Goal: Task Accomplishment & Management: Use online tool/utility

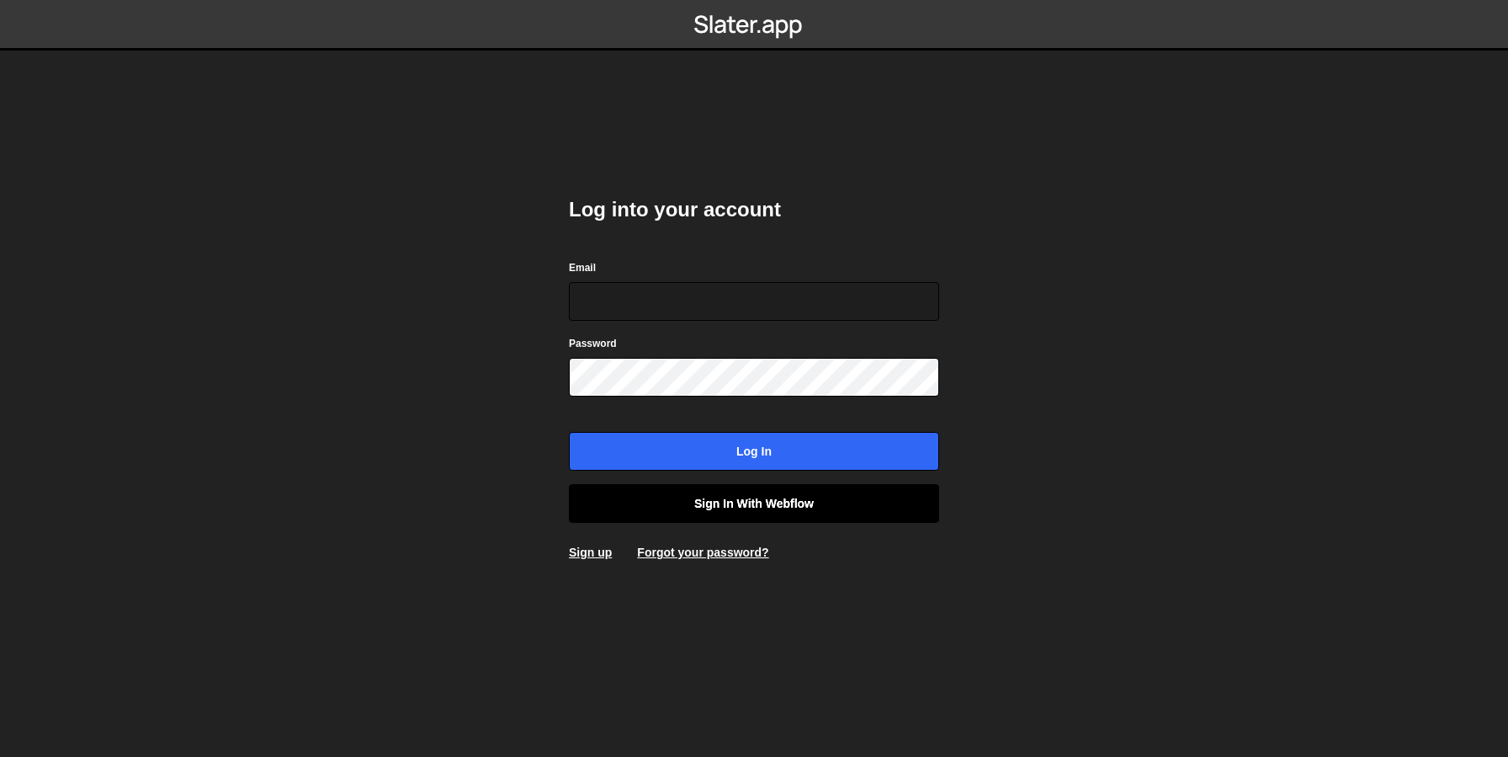
type input "[EMAIL_ADDRESS][DOMAIN_NAME]"
click at [718, 497] on link "Sign in with Webflow" at bounding box center [754, 503] width 370 height 39
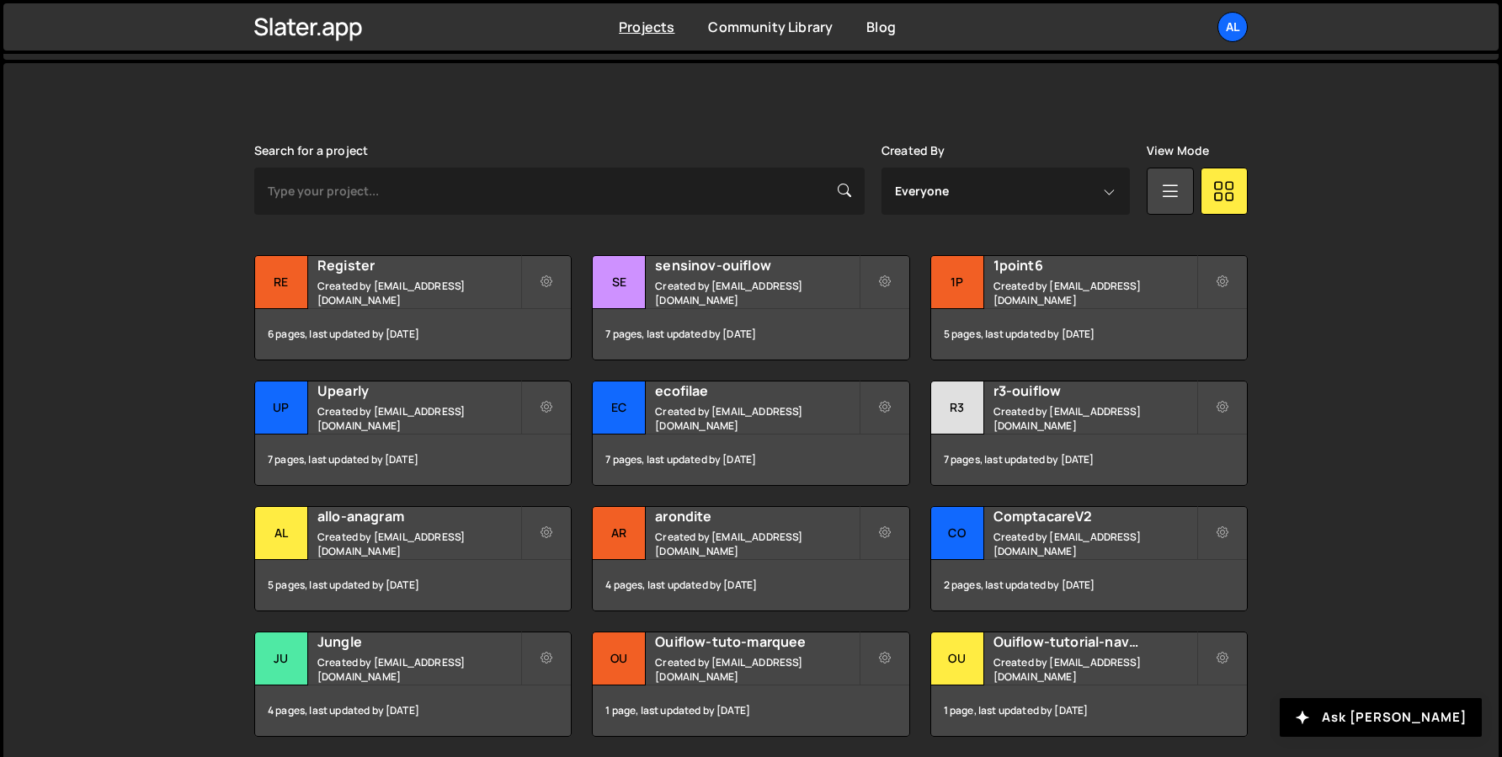
scroll to position [431, 0]
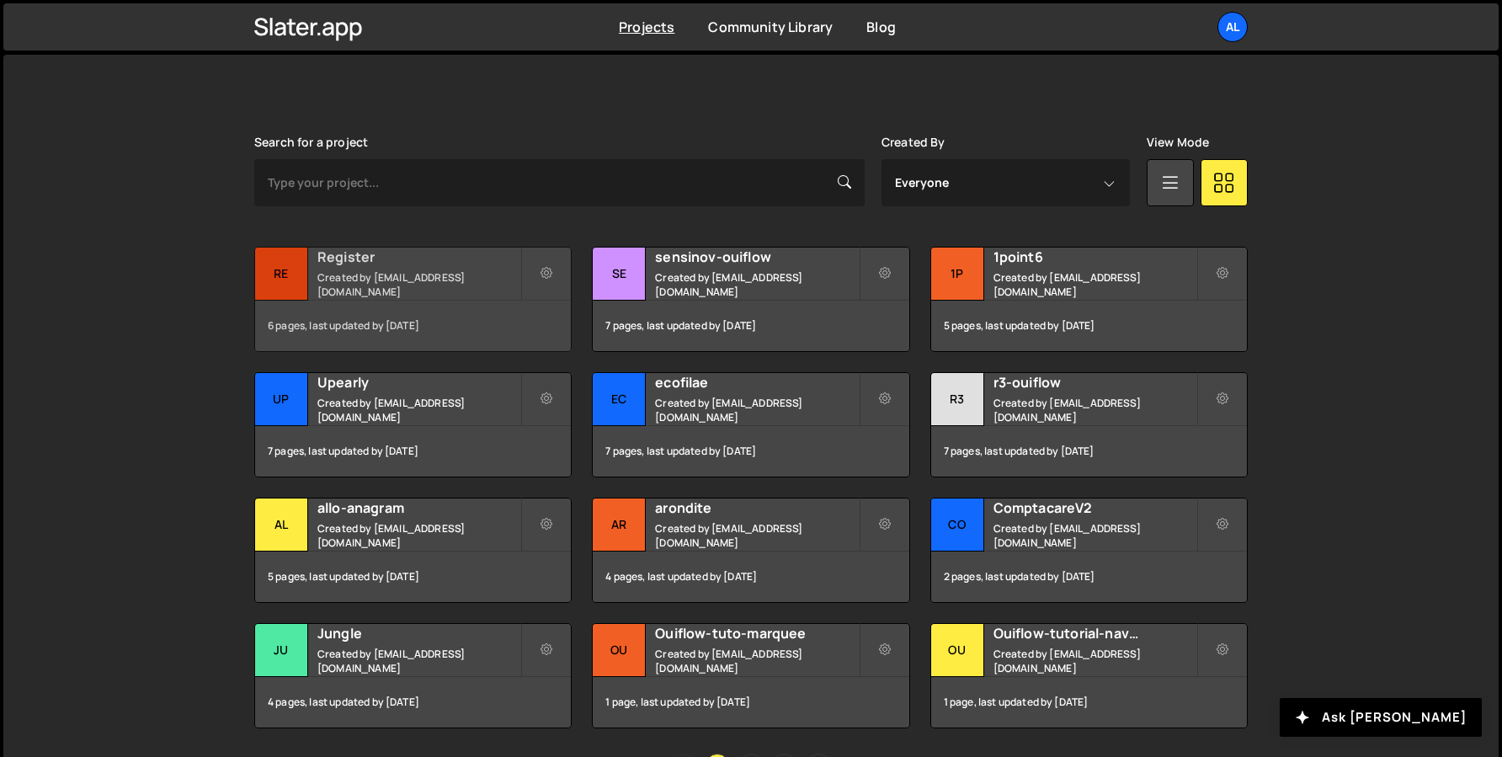
click at [391, 275] on div "Register Created by alex.tuysuzian91@gmail.com" at bounding box center [413, 273] width 316 height 52
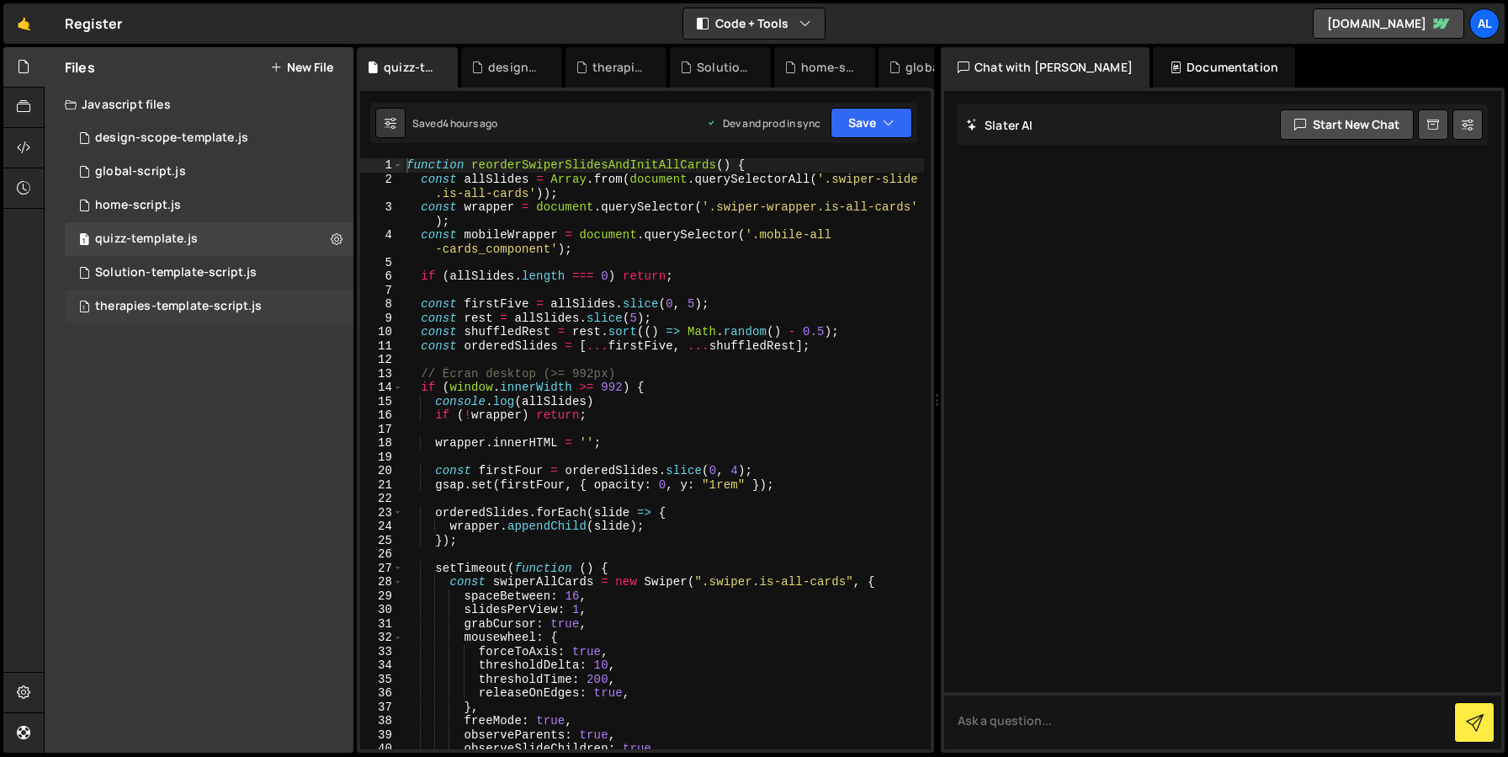
click at [162, 307] on div "therapies-template-script.js" at bounding box center [178, 306] width 167 height 15
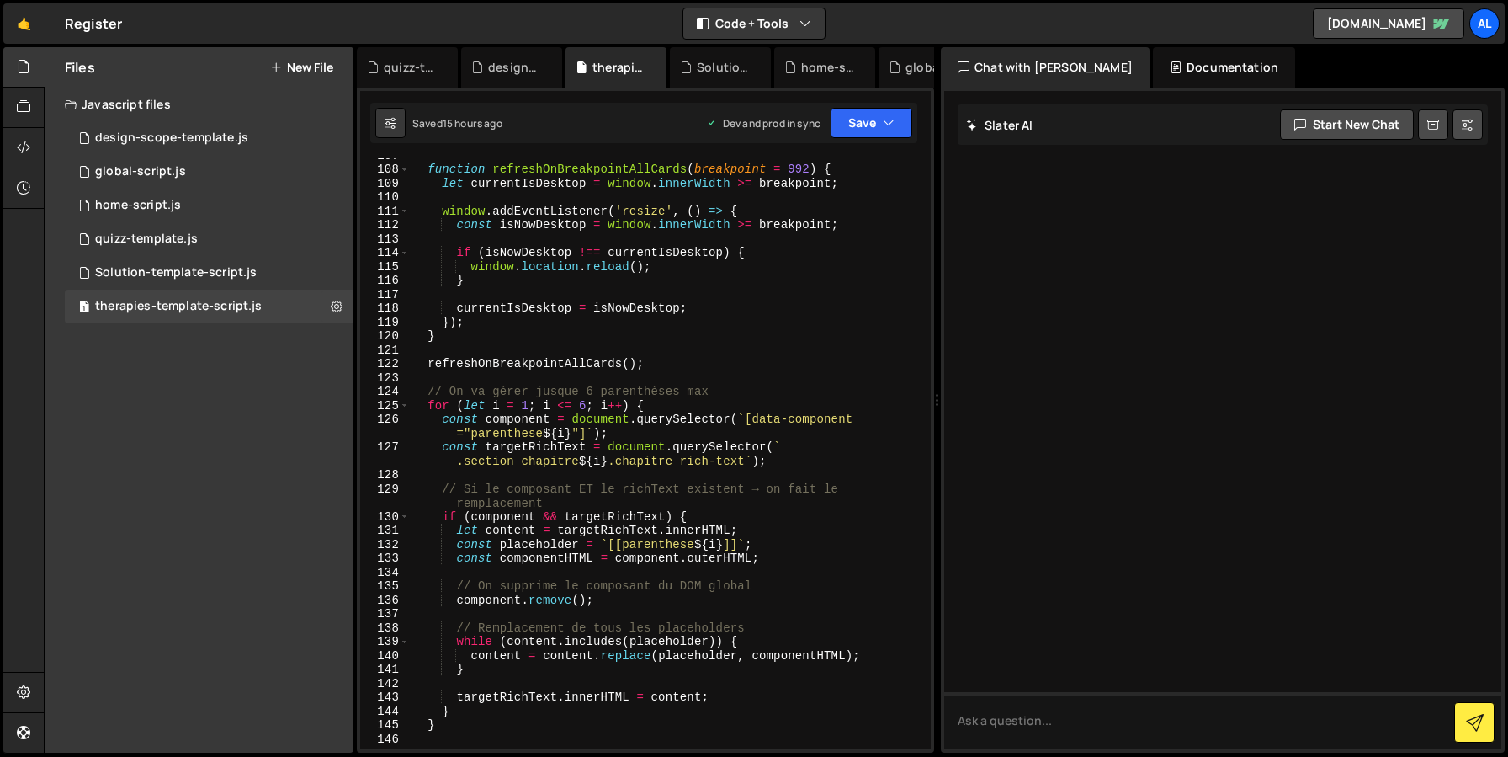
scroll to position [1607, 0]
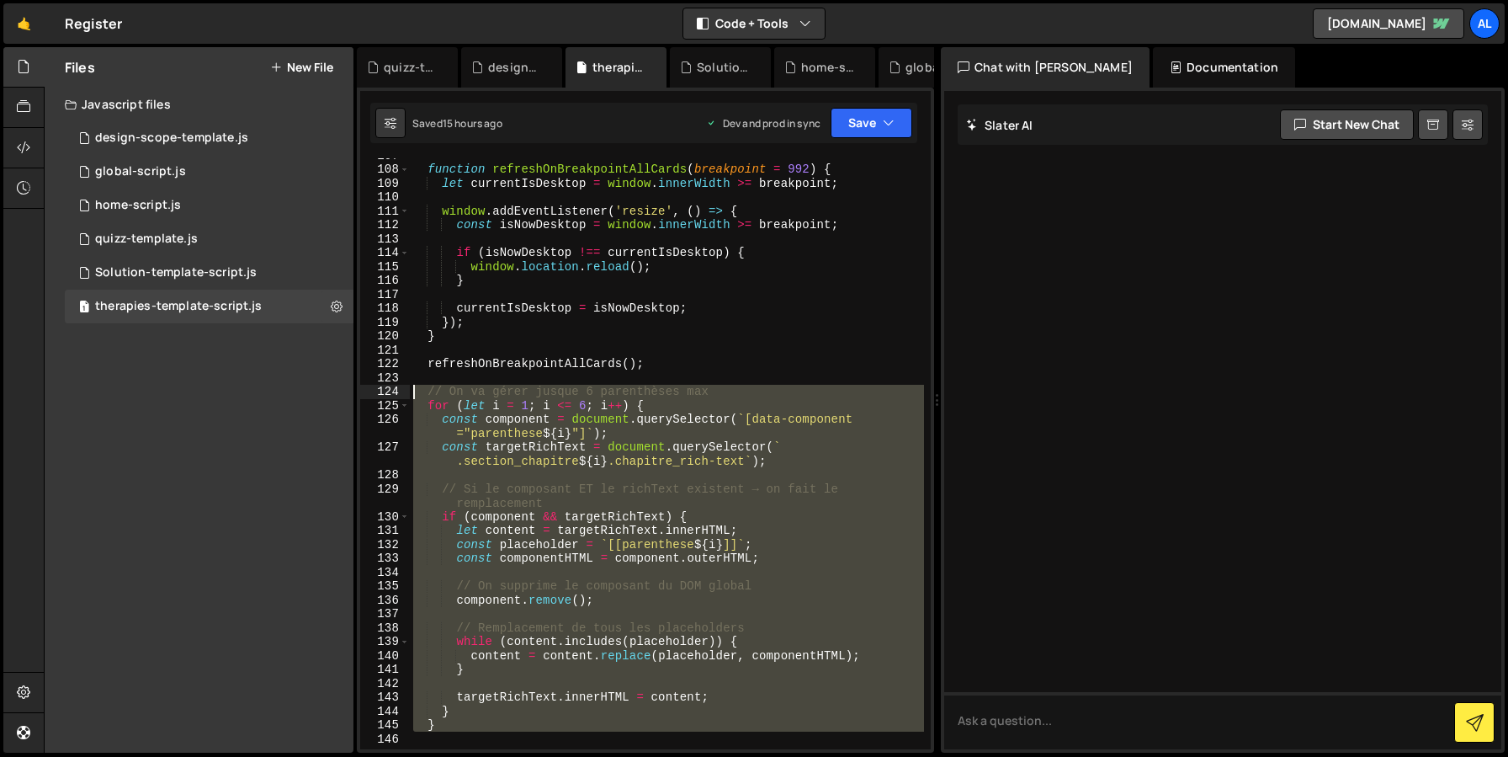
drag, startPoint x: 442, startPoint y: 732, endPoint x: 354, endPoint y: 391, distance: 352.0
click at [354, 391] on div "Files New File Javascript files 1 design-scope-template.js 0 1 global-script.js…" at bounding box center [776, 400] width 1465 height 706
type textarea "// On va gérer jusque 6 parenthèses max for (let i = 1; i <= 6; i++) {"
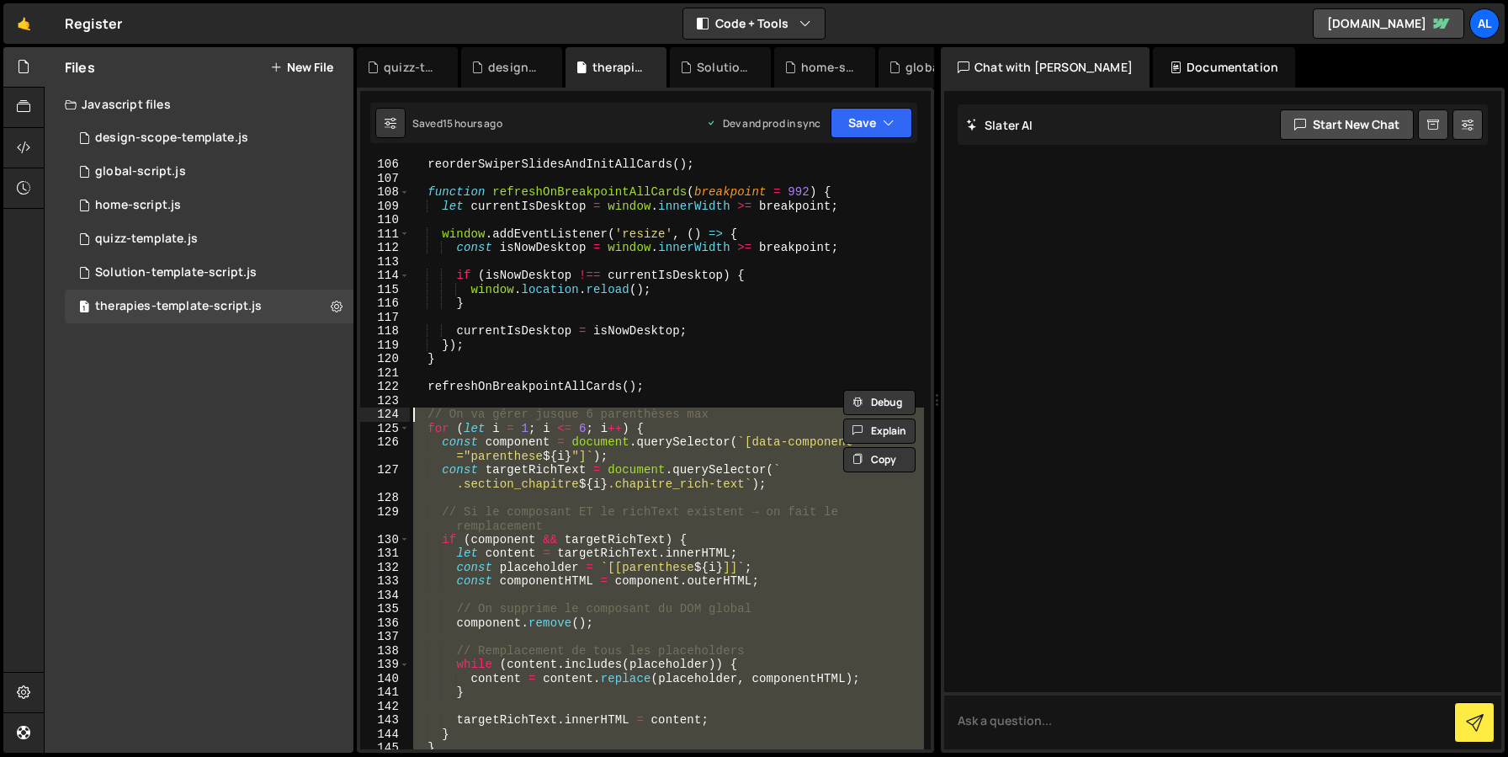
scroll to position [1583, 0]
click at [149, 262] on div "1 Solution-template-script.js 0" at bounding box center [209, 273] width 289 height 34
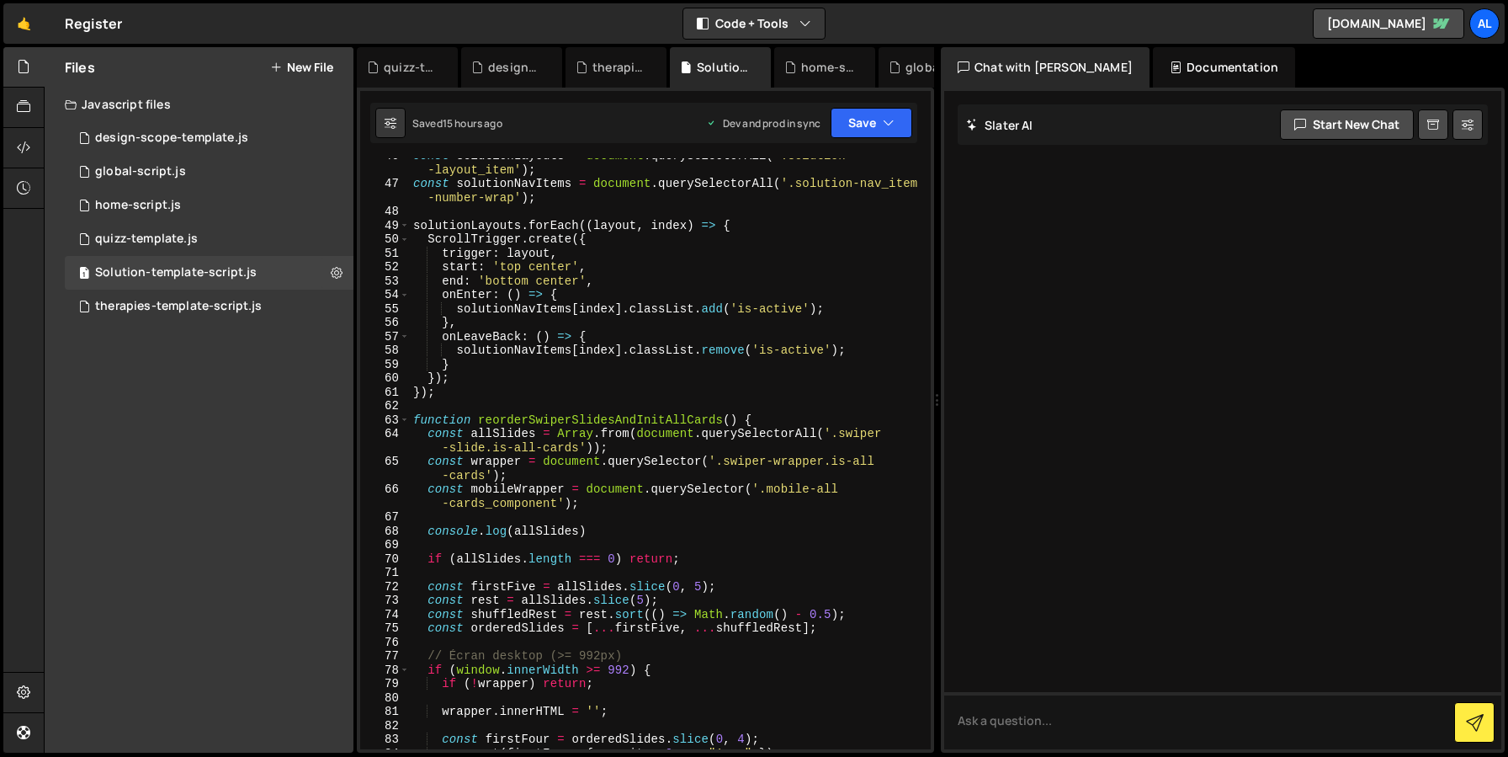
scroll to position [710, 0]
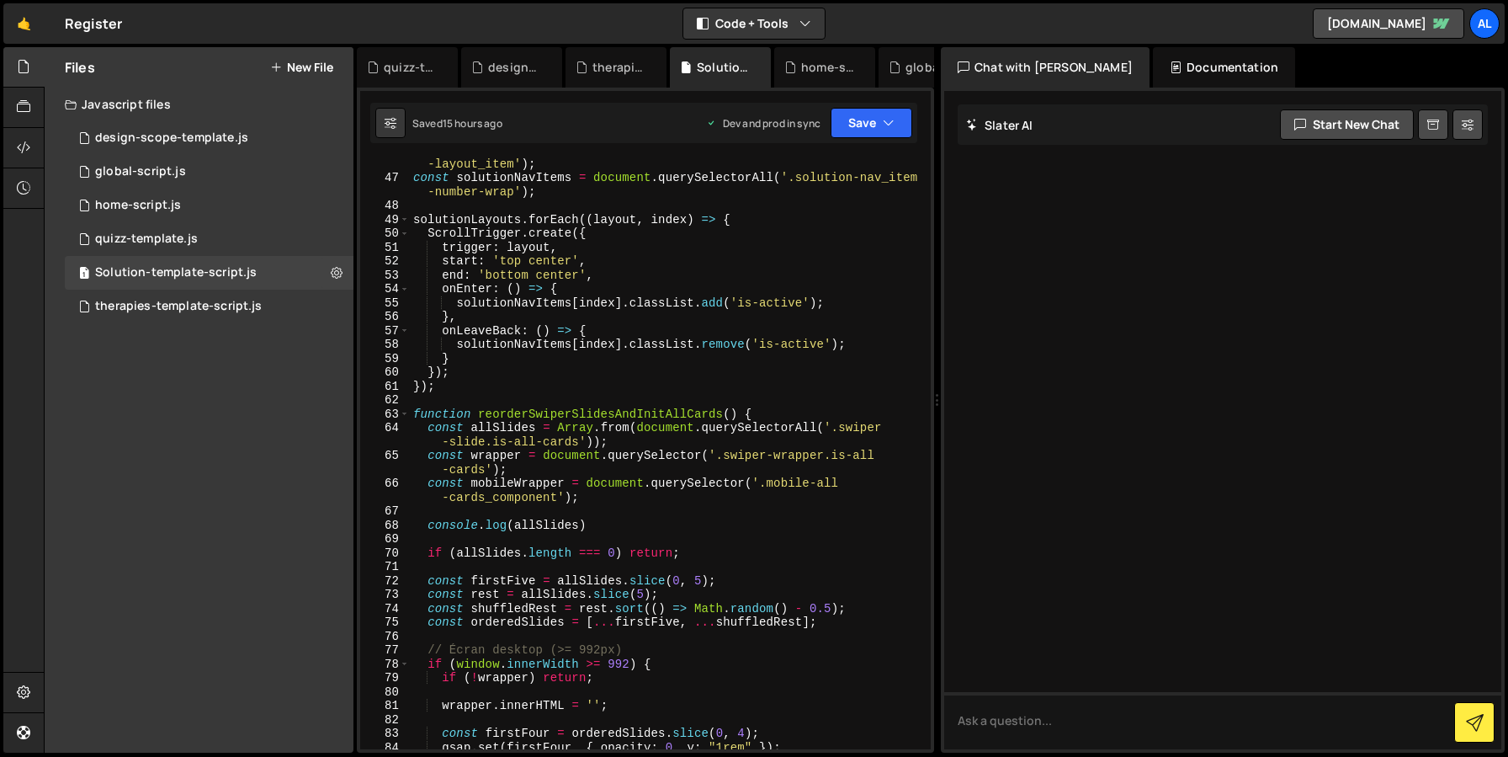
click at [153, 369] on div "Files New File Javascript files 1 design-scope-template.js 0 1 global-script.js…" at bounding box center [199, 399] width 309 height 705
click at [288, 62] on button "New File" at bounding box center [301, 67] width 63 height 13
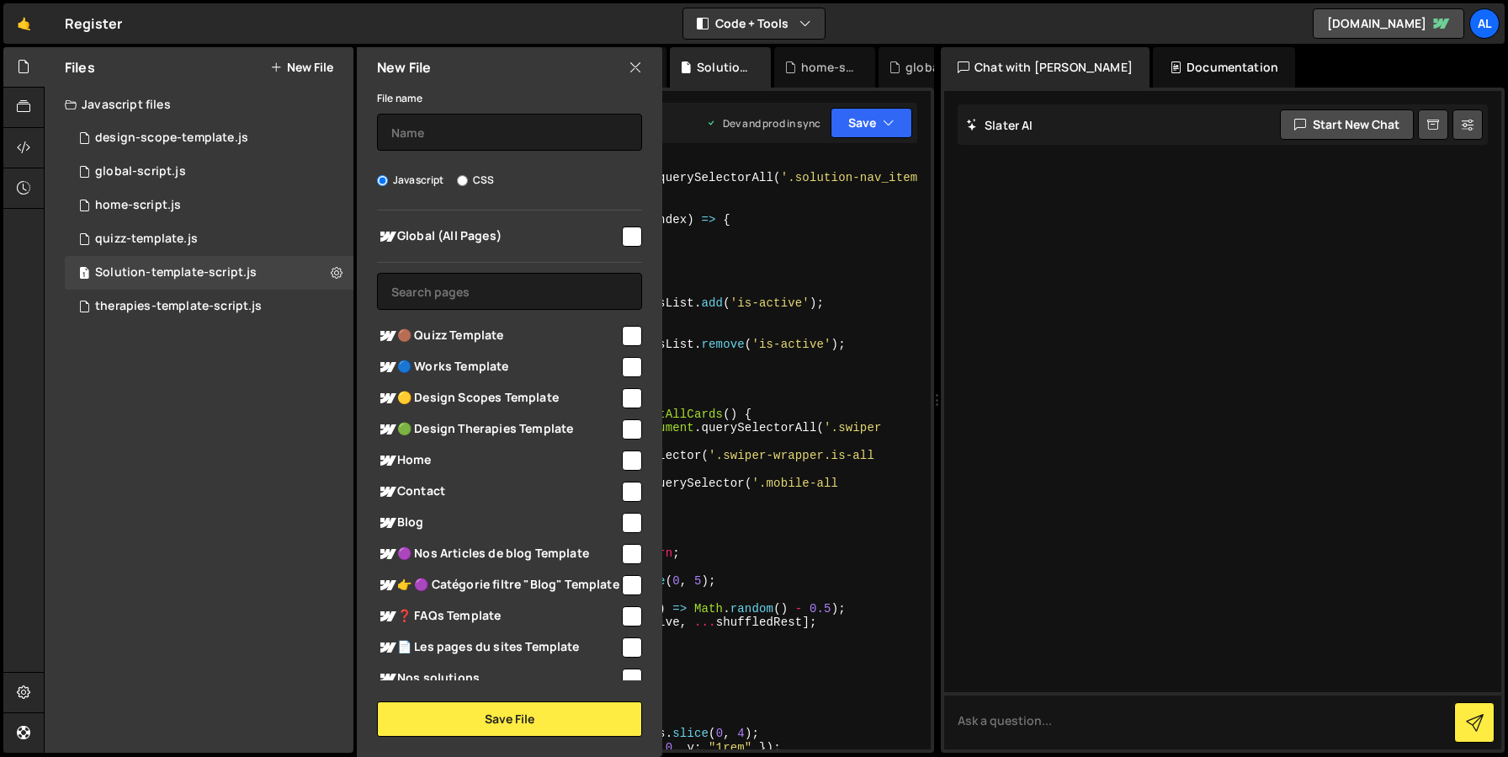
click at [442, 374] on span "🔵 Works Template" at bounding box center [498, 367] width 242 height 20
checkbox input "true"
click at [432, 141] on input "text" at bounding box center [509, 132] width 265 height 37
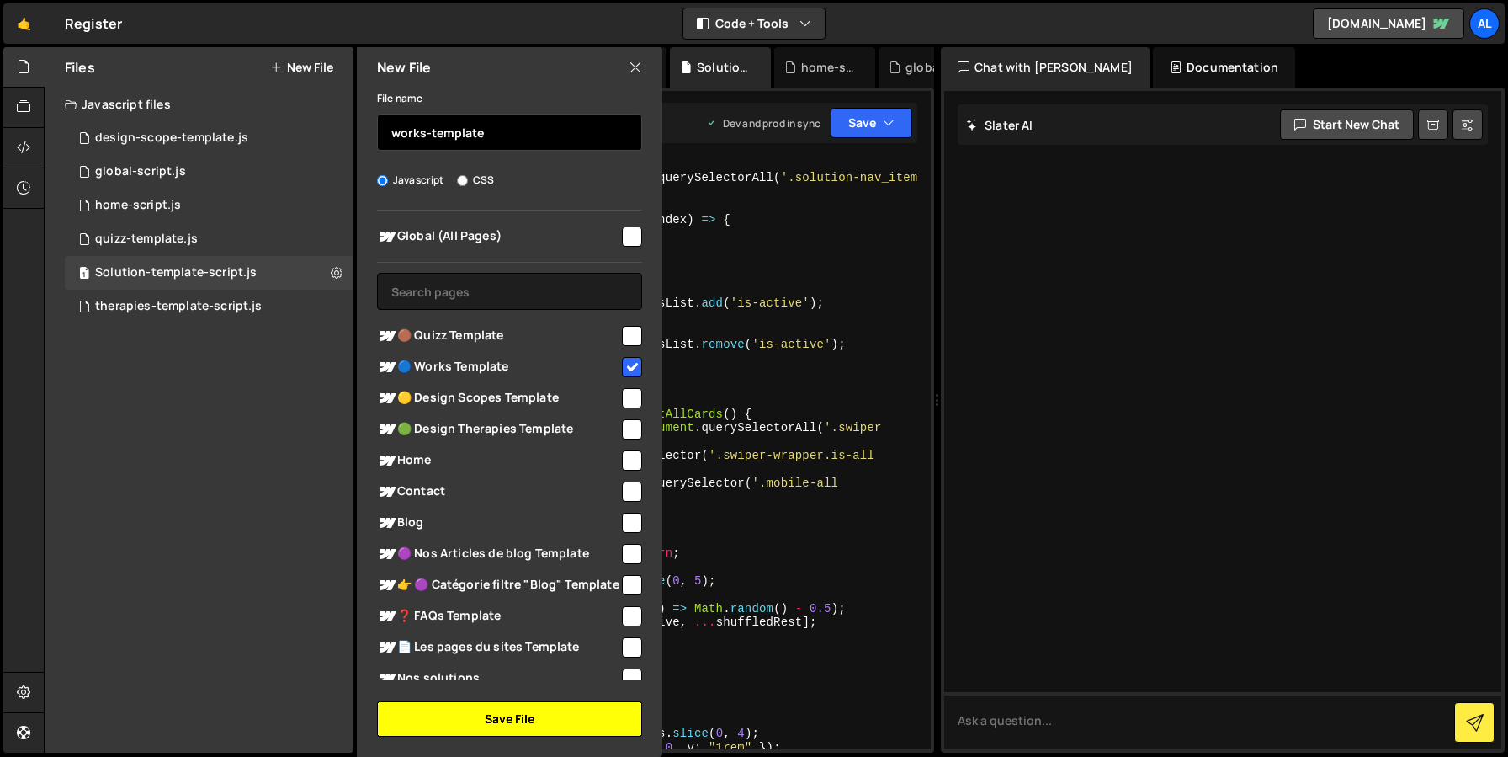
type input "works-template"
click at [486, 719] on button "Save File" at bounding box center [509, 718] width 265 height 35
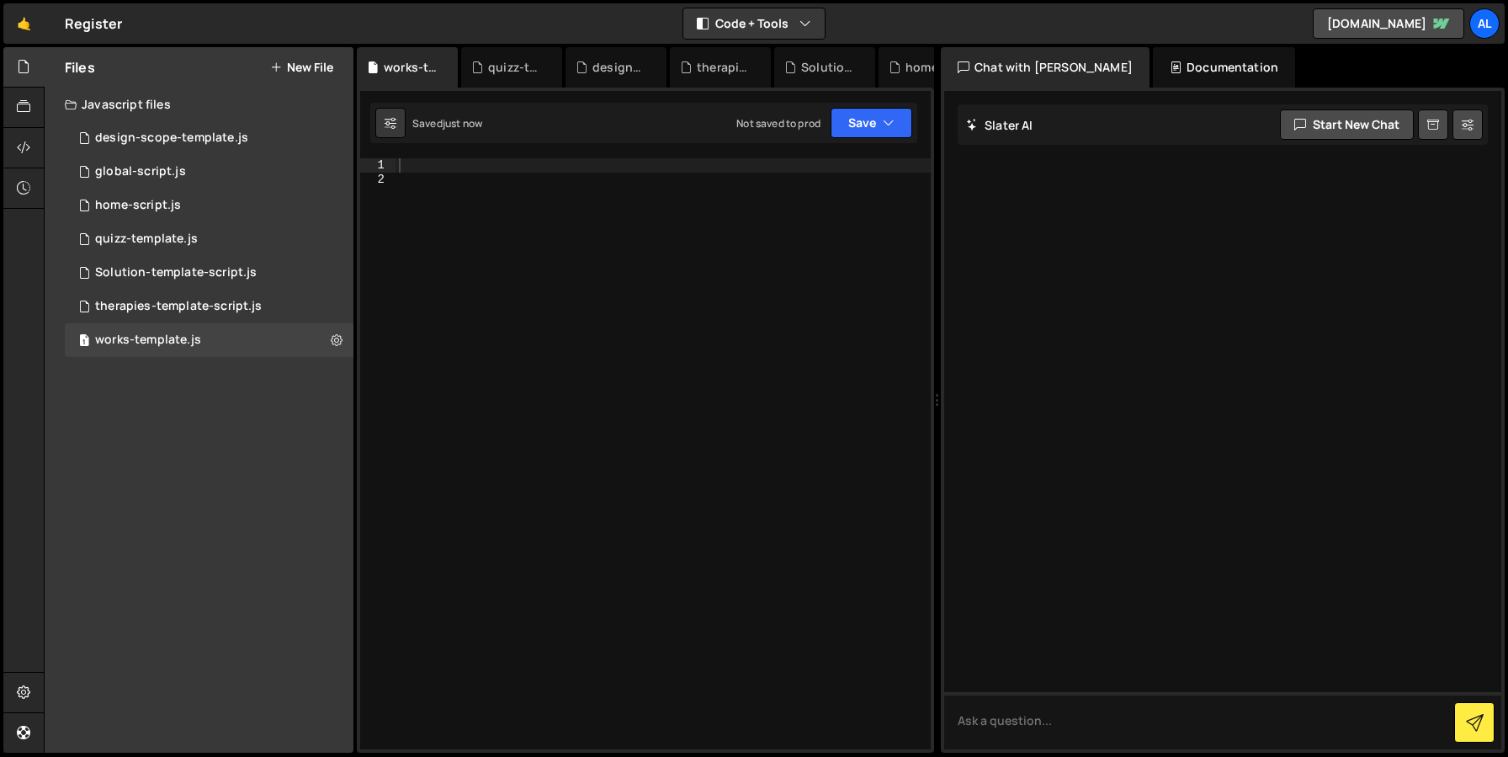
click at [513, 344] on div at bounding box center [663, 467] width 535 height 619
paste textarea "for (let i = 1; i <= 6; i++) {"
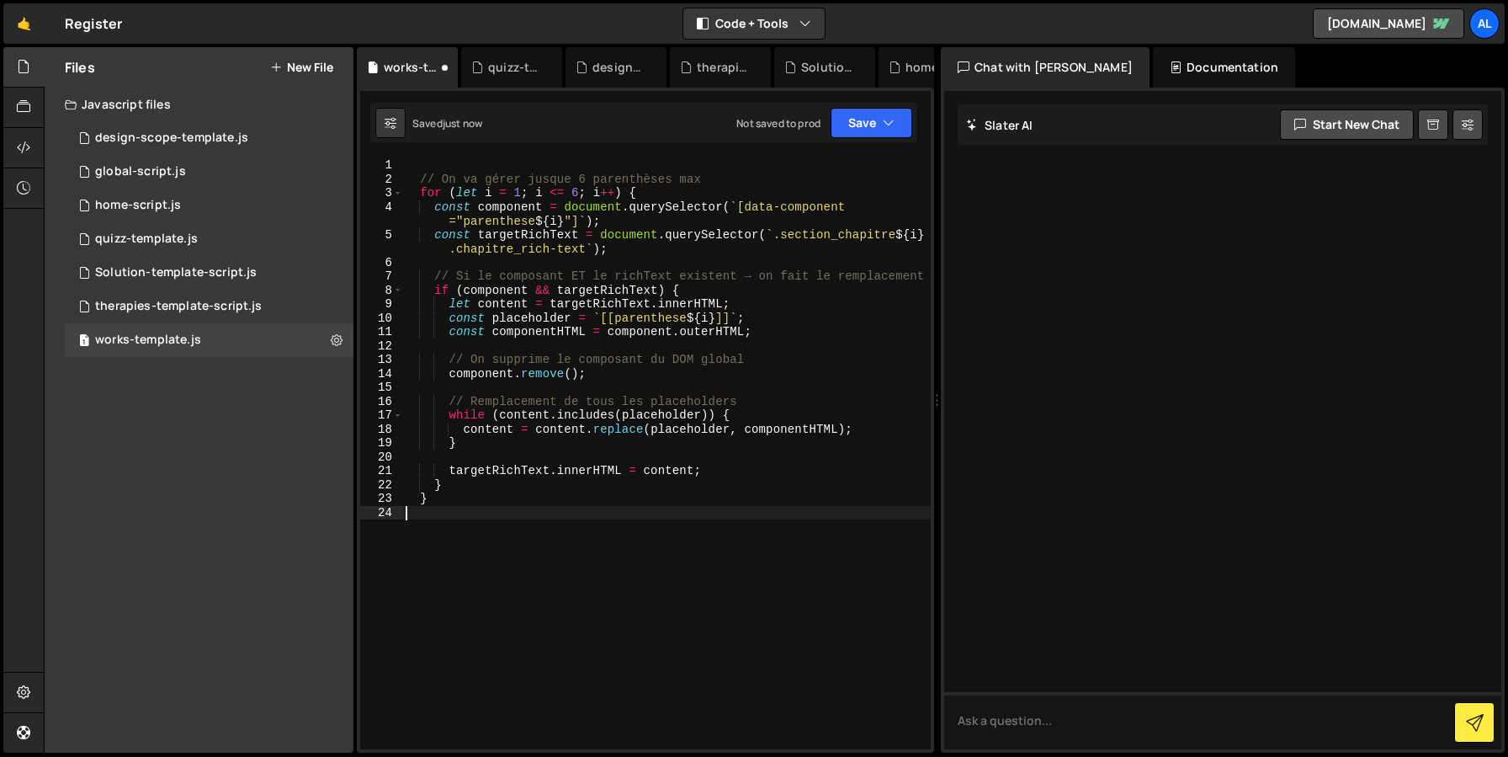
click at [503, 670] on div "// On va gérer jusque 6 parenthèses max for ( let i = 1 ; i <= 6 ; i ++ ) { con…" at bounding box center [666, 467] width 529 height 619
click at [577, 191] on div "// On va gérer jusque 6 parenthèses max for ( let i = 1 ; i <= 6 ; i ++ ) { con…" at bounding box center [666, 467] width 529 height 619
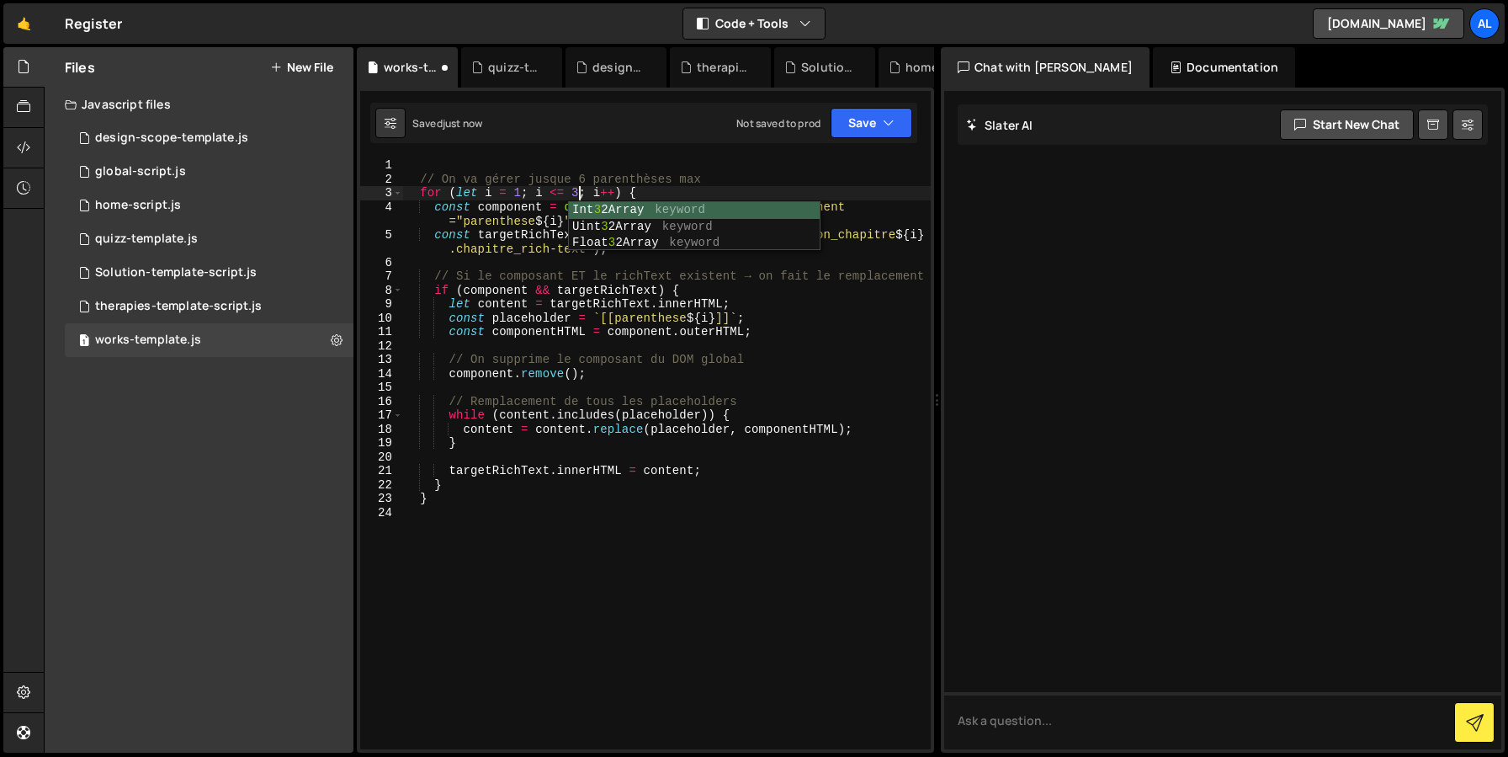
scroll to position [0, 12]
click at [587, 177] on div "// On va gérer jusque 6 parenthèses max for ( let i = 1 ; i <= 3 ; i ++ ) { con…" at bounding box center [666, 467] width 529 height 619
type textarea "// On va gérer jusque 3 parenthèses max"
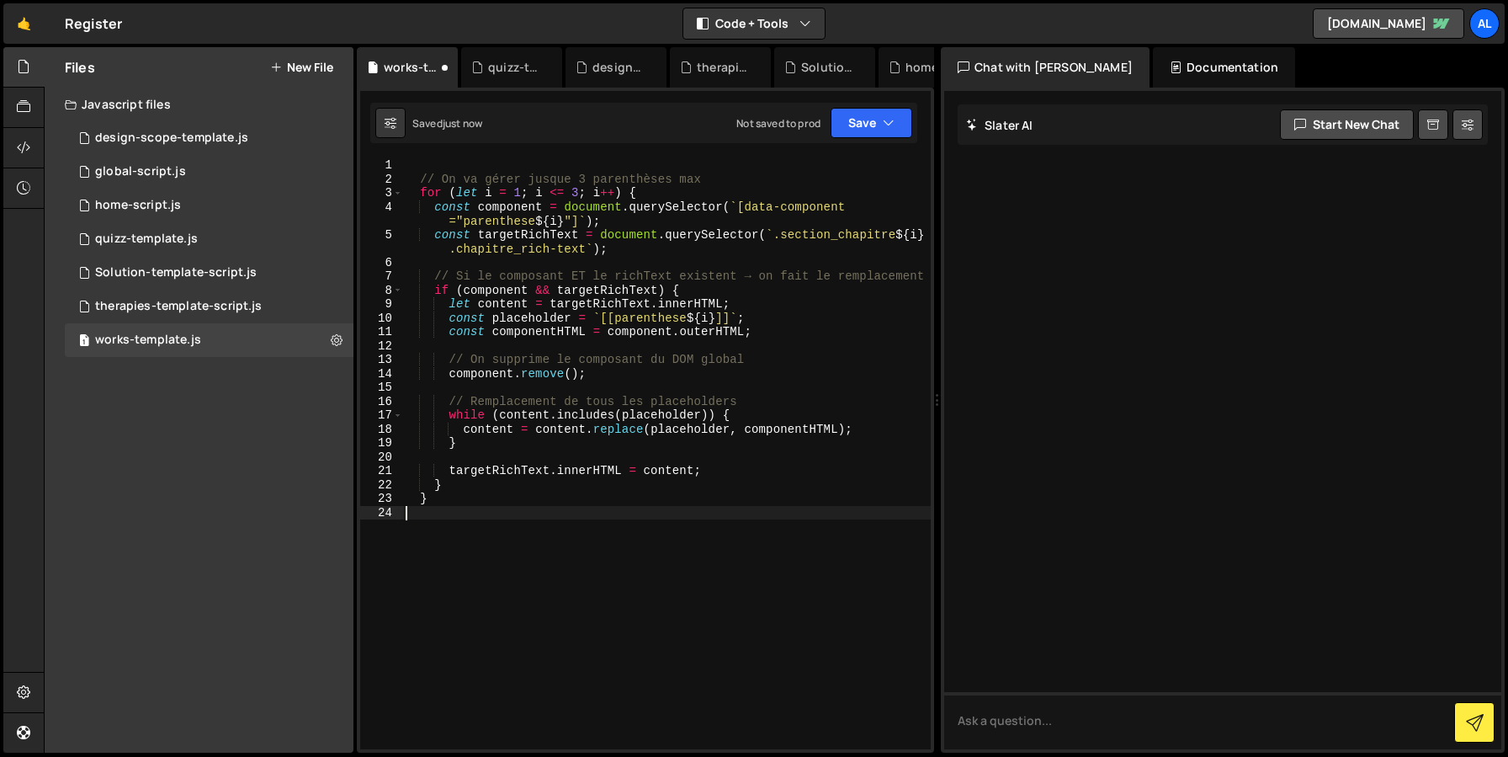
click at [556, 551] on div "// On va gérer jusque 3 parenthèses max for ( let i = 1 ; i <= 3 ; i ++ ) { con…" at bounding box center [666, 467] width 529 height 619
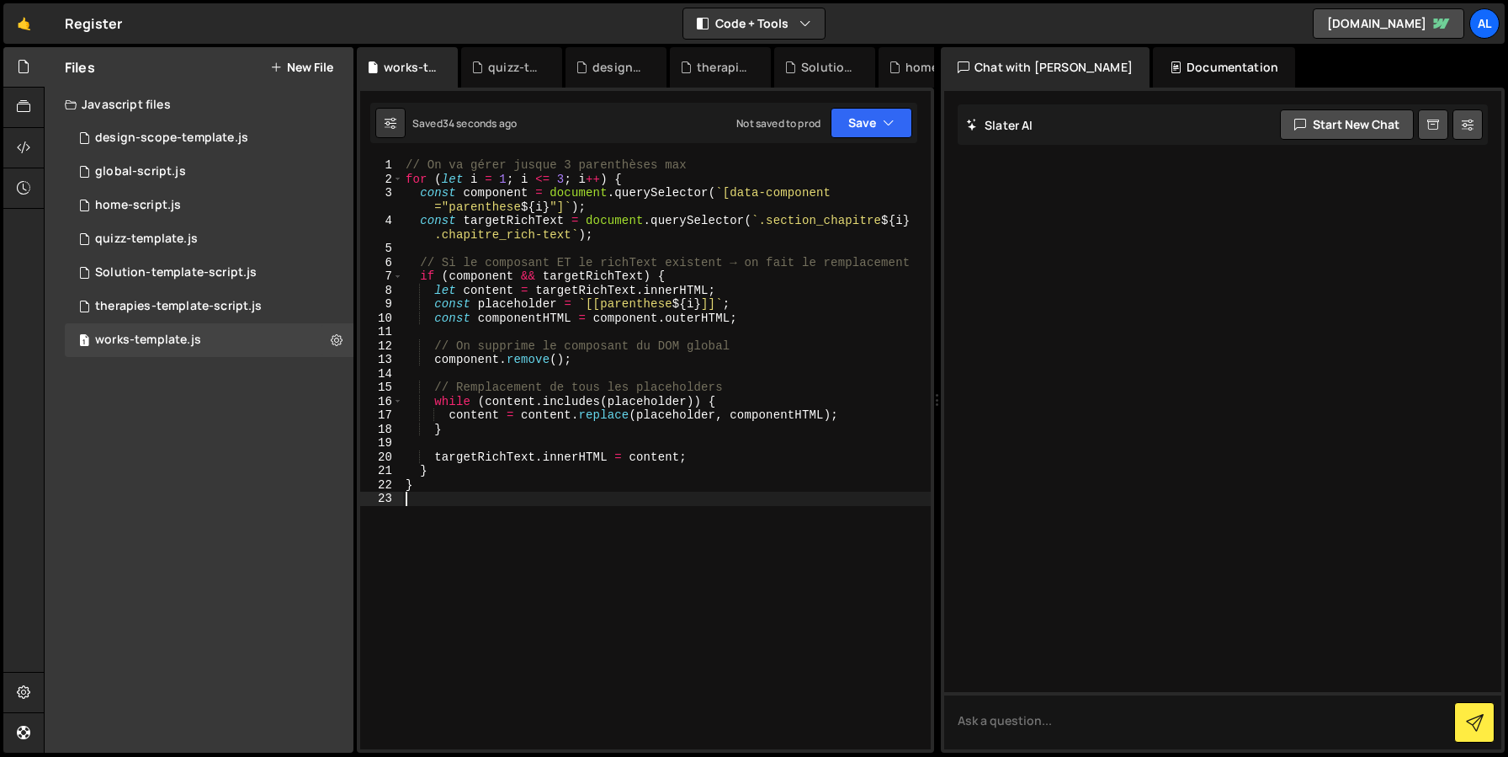
click at [524, 583] on div "// On va gérer jusque 3 parenthèses max for ( let i = 1 ; i <= 3 ; i ++ ) { con…" at bounding box center [666, 467] width 529 height 619
click at [529, 562] on div "// On va gérer jusque 3 parenthèses max for ( let i = 1 ; i <= 3 ; i ++ ) { con…" at bounding box center [666, 467] width 529 height 619
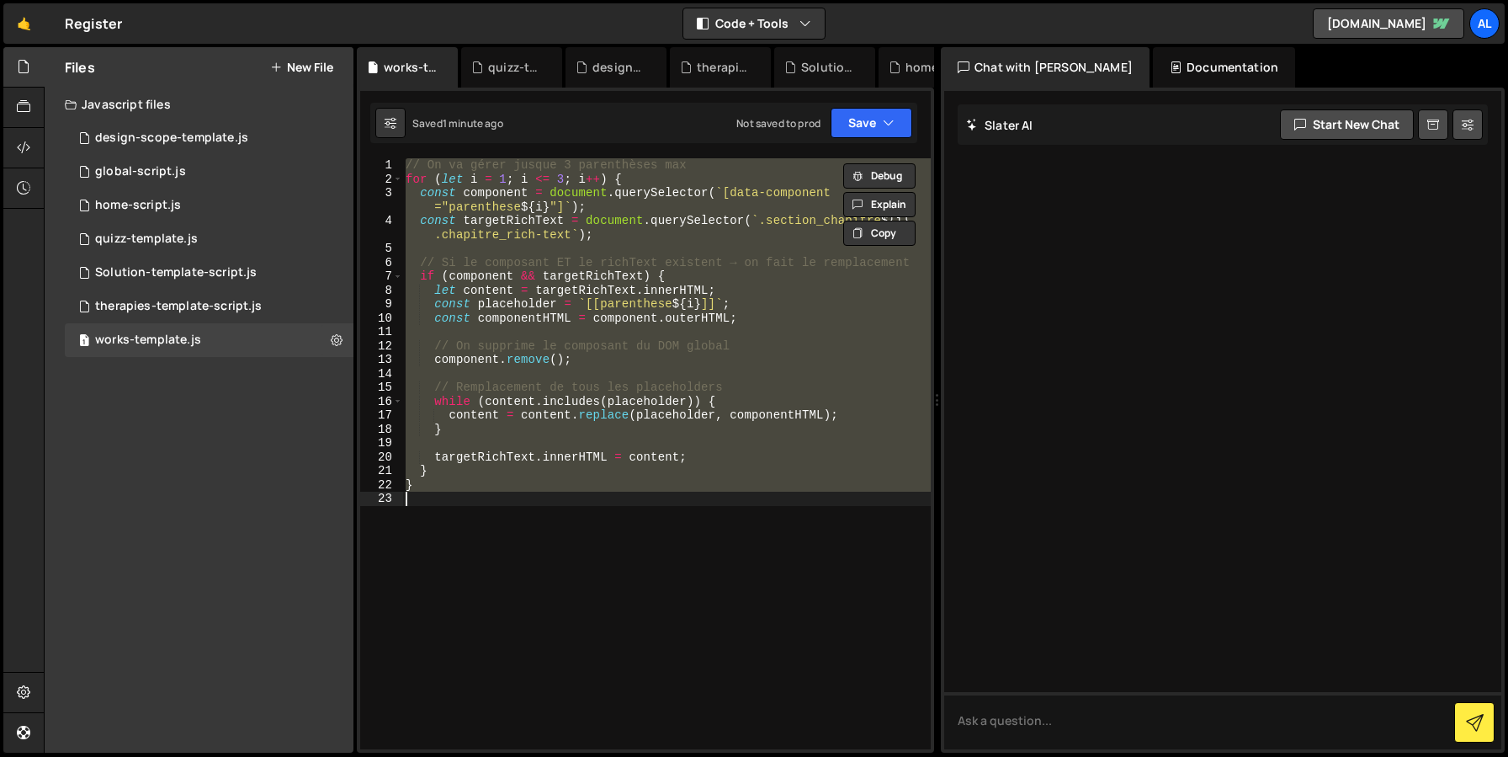
paste textarea ");"
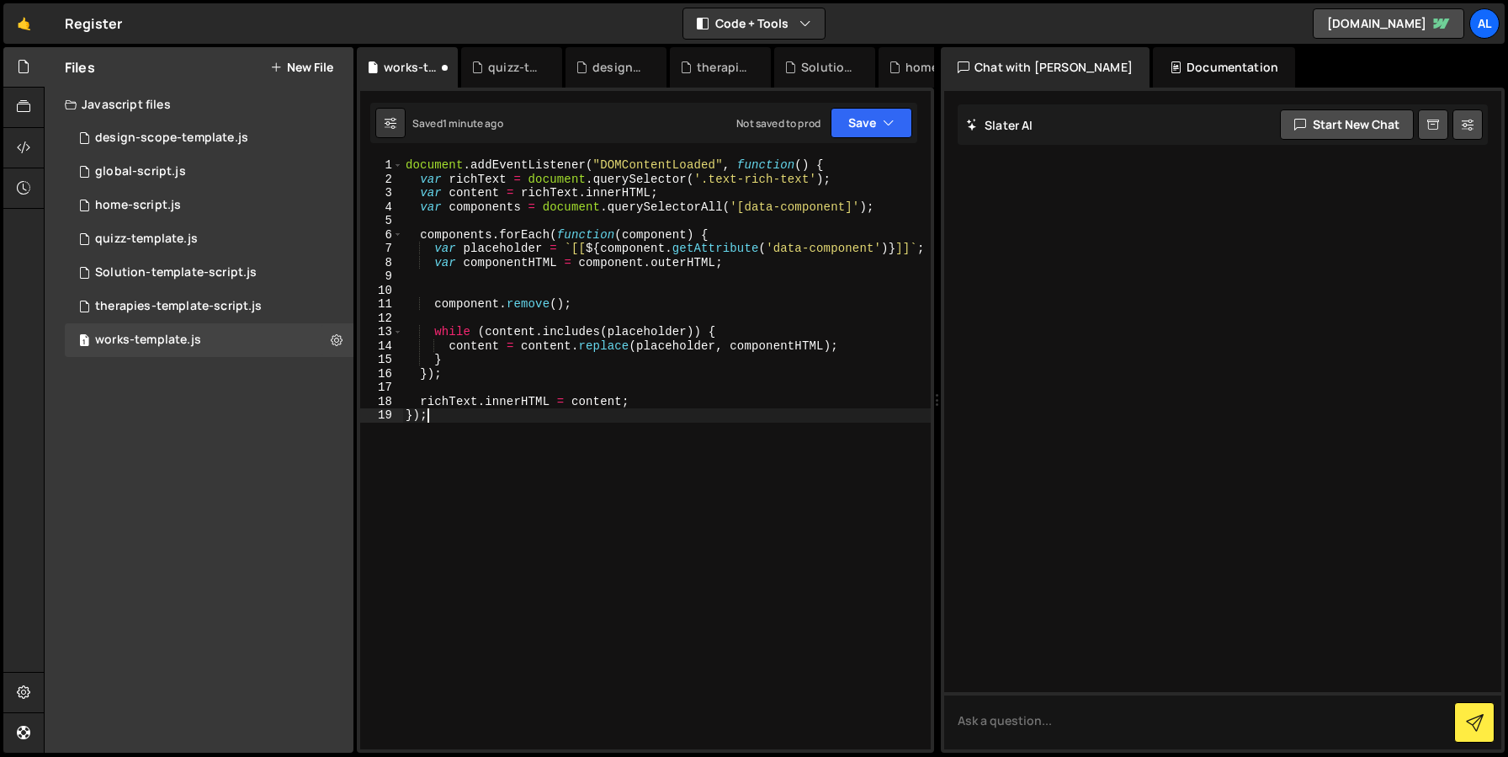
click at [710, 534] on div "document . addEventListener ( "DOMContentLoaded" , function ( ) { var richText …" at bounding box center [666, 467] width 529 height 619
drag, startPoint x: 811, startPoint y: 180, endPoint x: 710, endPoint y: 180, distance: 101.0
click at [710, 180] on div "document . addEventListener ( "DOMContentLoaded" , function ( ) { var richText …" at bounding box center [666, 467] width 529 height 619
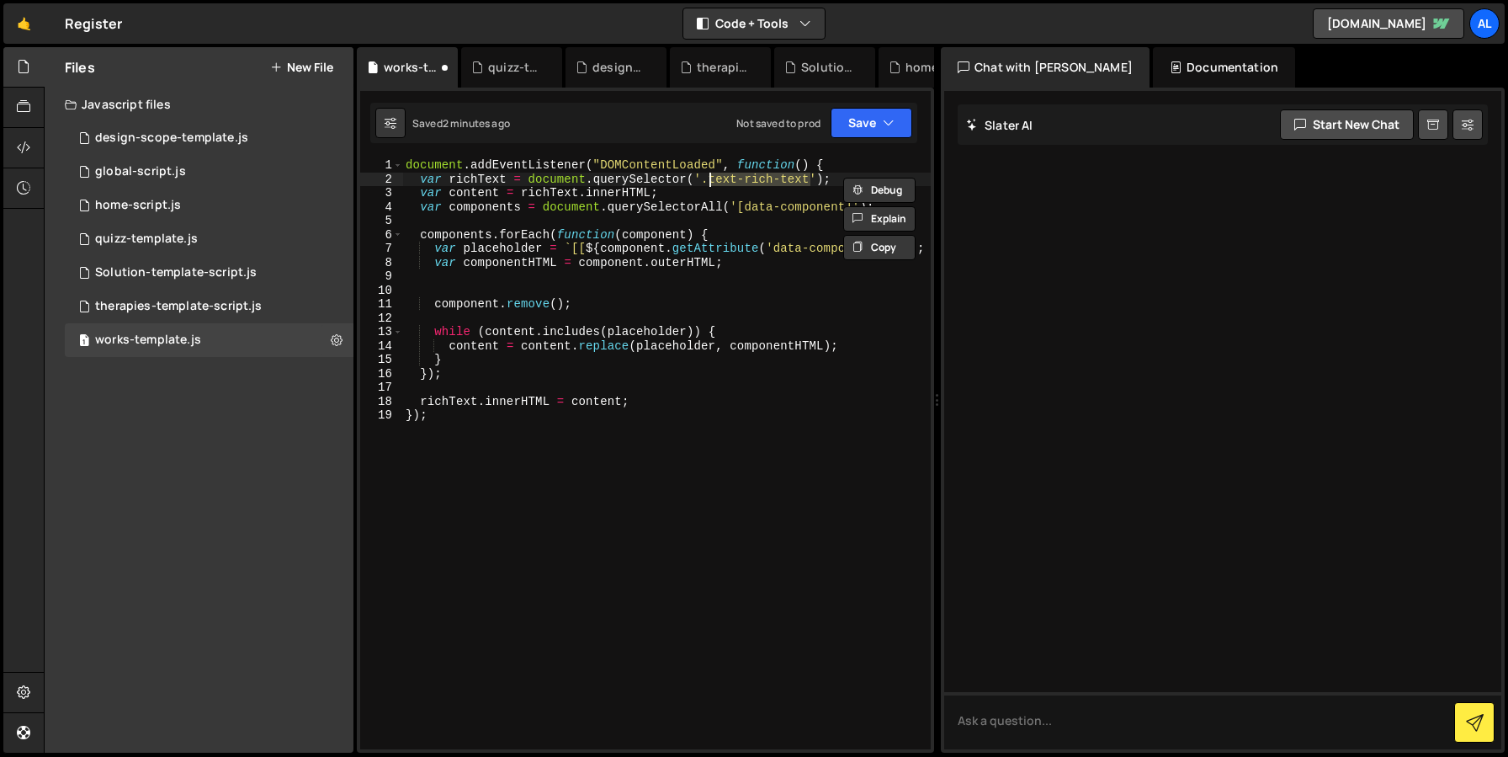
paste textarea "works_rich"
click at [778, 377] on div "document . addEventListener ( "DOMContentLoaded" , function ( ) { var richText …" at bounding box center [666, 467] width 529 height 619
type textarea "});"
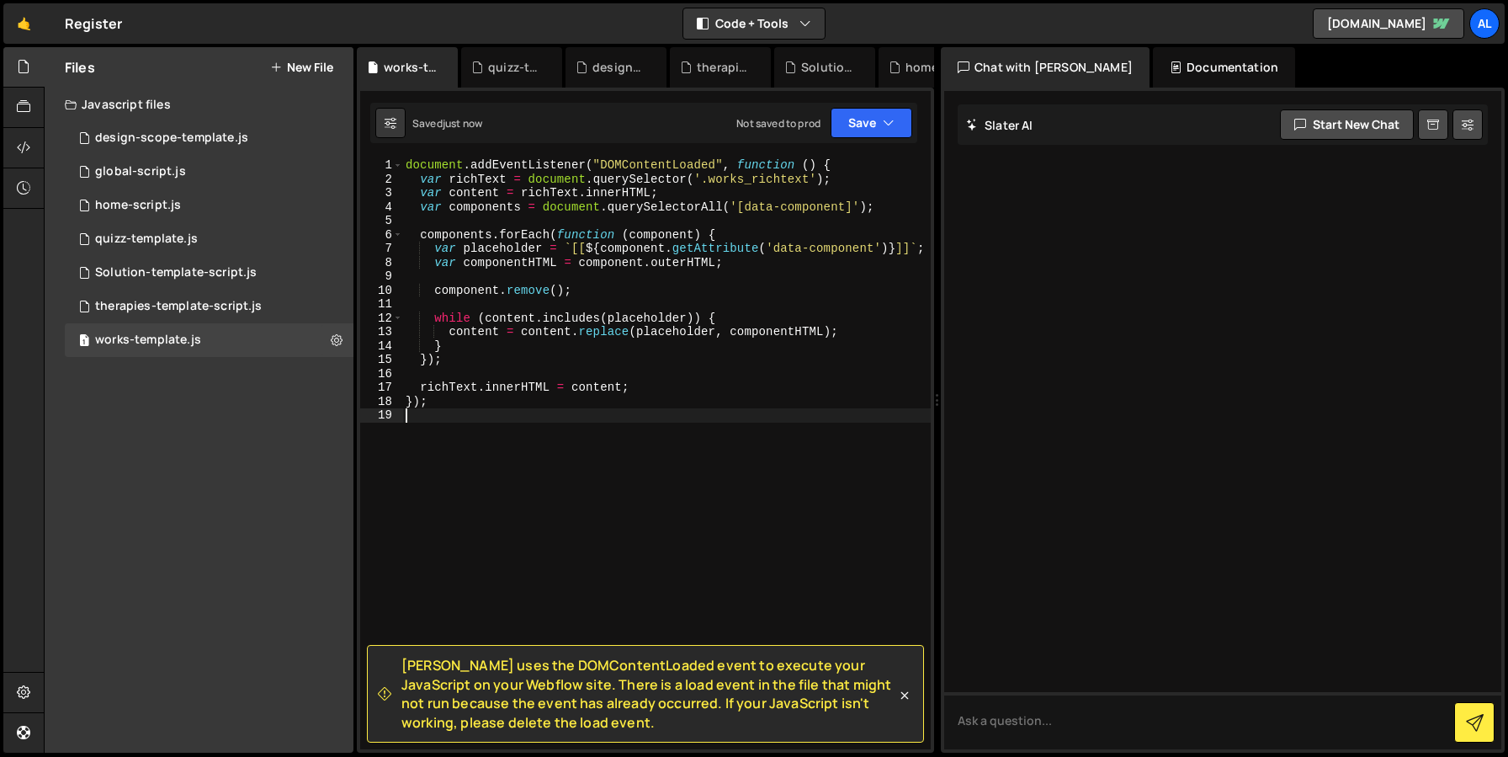
click at [660, 467] on div "document . addEventListener ( "DOMContentLoaded" , function ( ) { var richText …" at bounding box center [666, 467] width 529 height 619
click at [396, 163] on span at bounding box center [397, 165] width 9 height 14
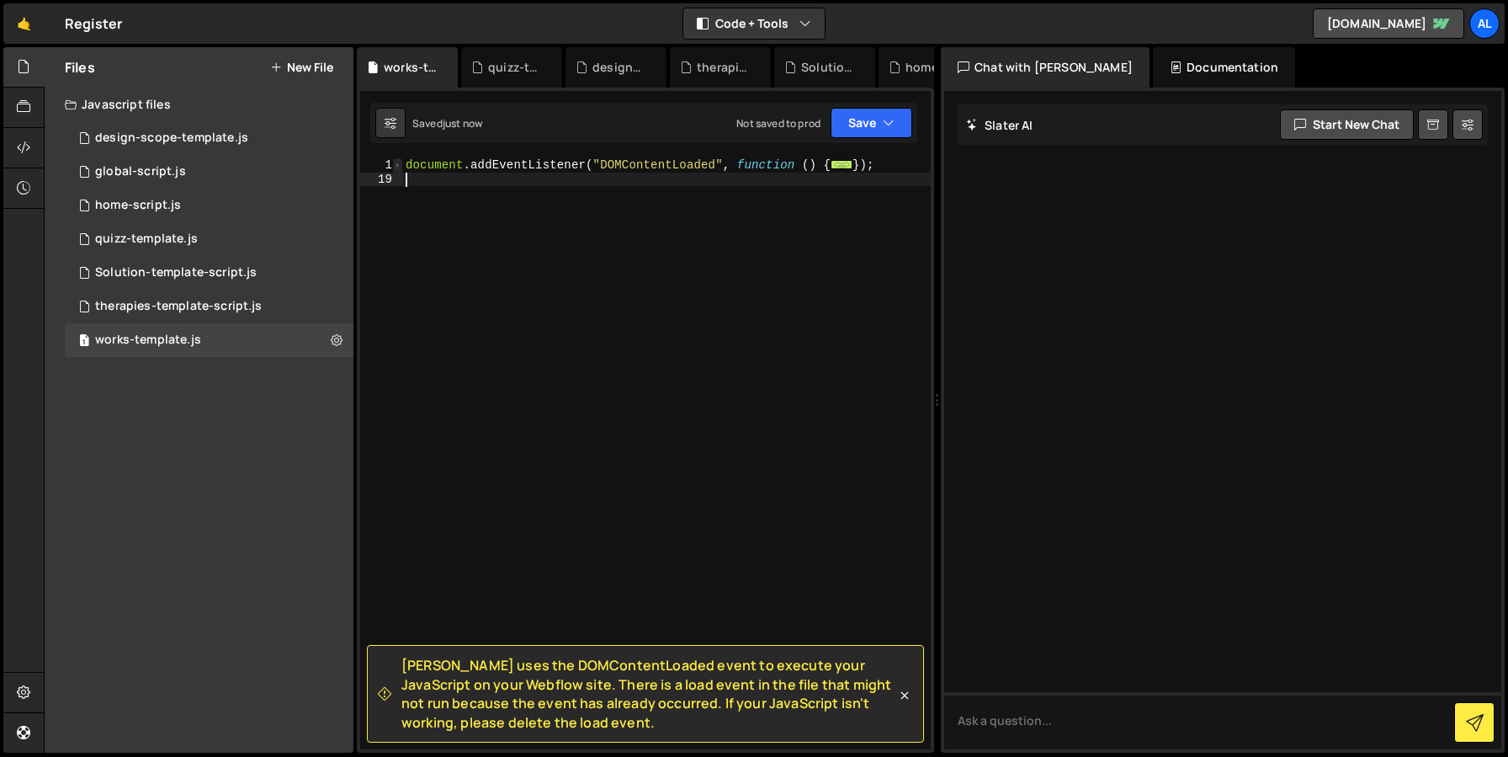
click at [396, 162] on span at bounding box center [397, 165] width 9 height 14
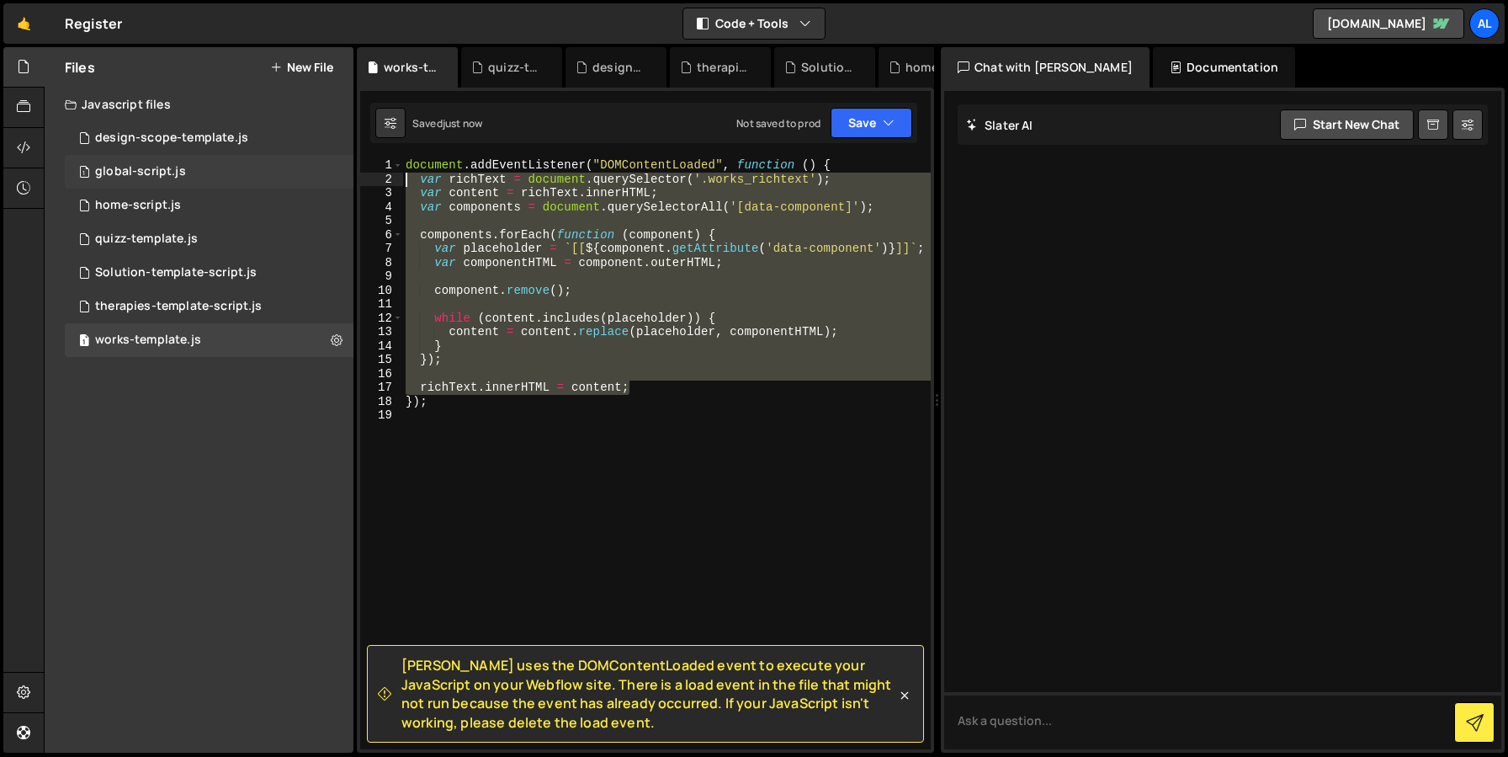
drag, startPoint x: 641, startPoint y: 389, endPoint x: 348, endPoint y: 178, distance: 360.0
click at [348, 178] on div "Files New File Javascript files 1 design-scope-template.js 0 1 global-script.js…" at bounding box center [776, 400] width 1465 height 706
type textarea "var richText = document.querySelector('.works_richtext'); var content = richTex…"
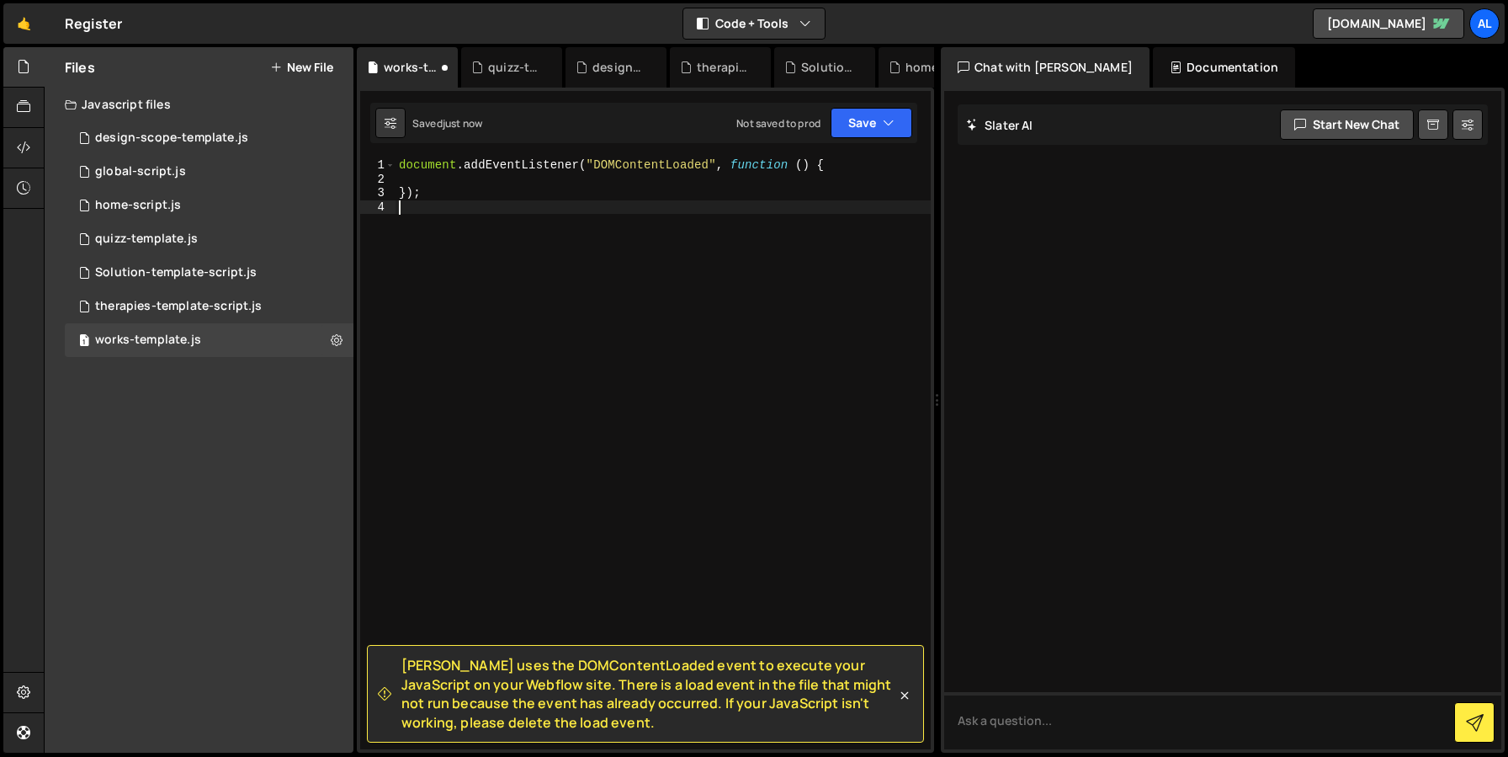
drag, startPoint x: 507, startPoint y: 358, endPoint x: 253, endPoint y: 100, distance: 361.9
click at [253, 100] on div "Files New File Javascript files 1 design-scope-template.js 0 1 global-script.js…" at bounding box center [776, 400] width 1465 height 706
type textarea "document.addEventListener("DOMContentLoaded", function () {"
paste textarea "richText.innerHTML = content;"
type textarea "richText.innerHTML = content;"
